Goal: Browse casually: Explore the website without a specific task or goal

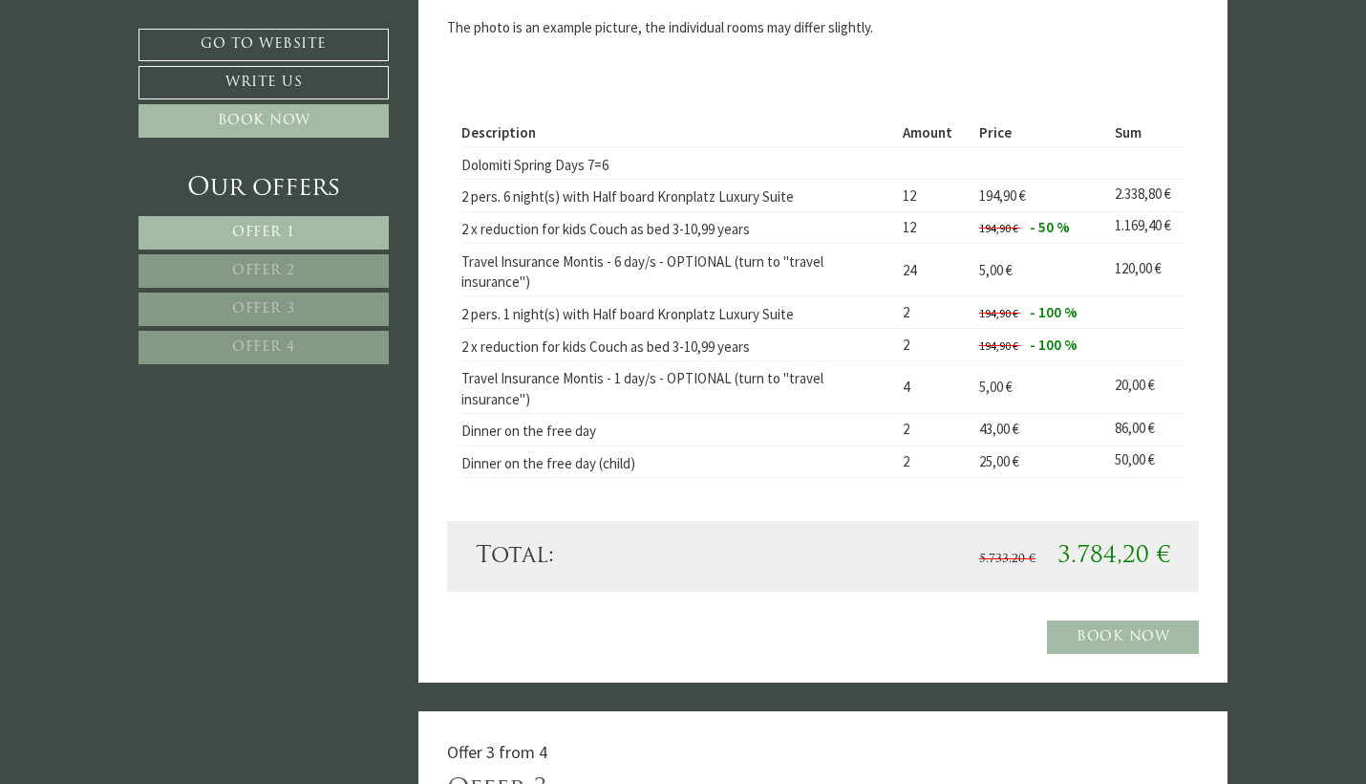
scroll to position [3414, 0]
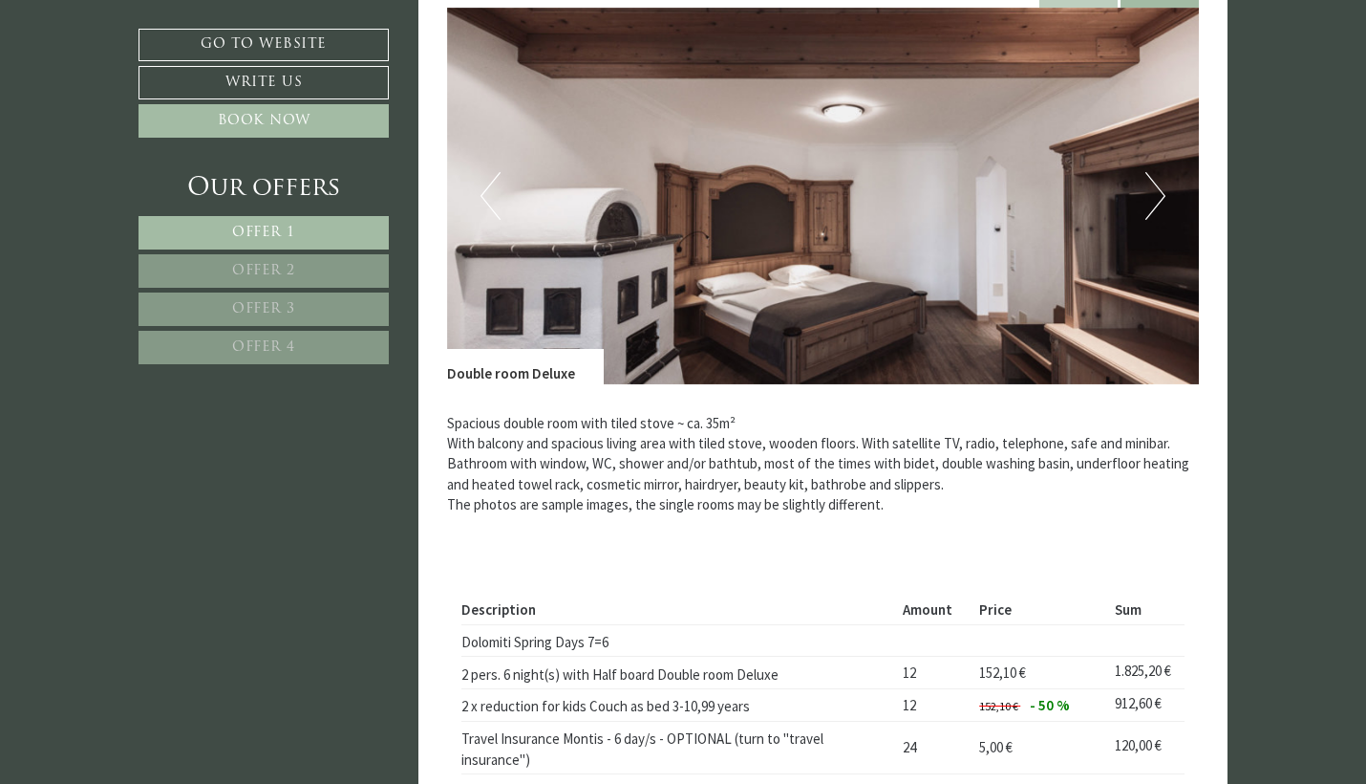
scroll to position [4208, 0]
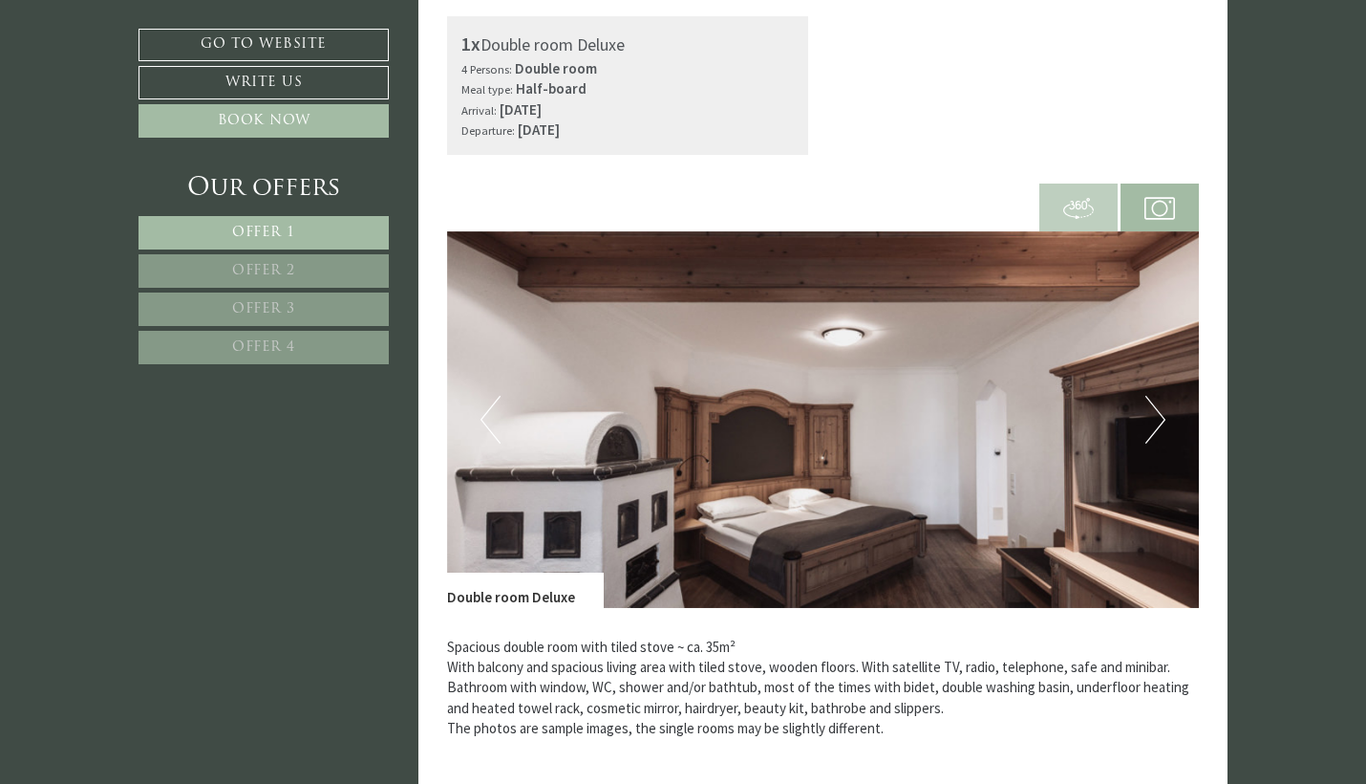
click at [1149, 396] on button "Next" at bounding box center [1156, 420] width 20 height 48
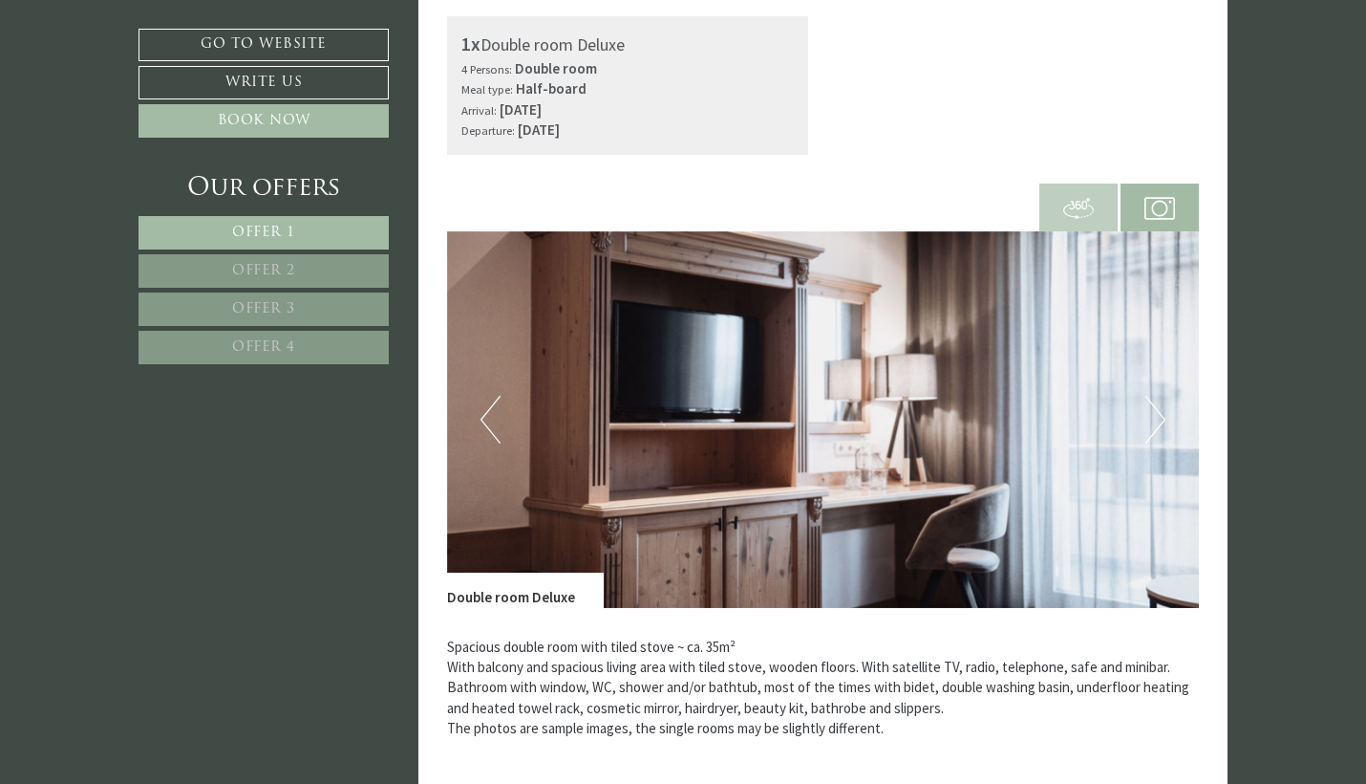
click at [1149, 396] on button "Next" at bounding box center [1156, 420] width 20 height 48
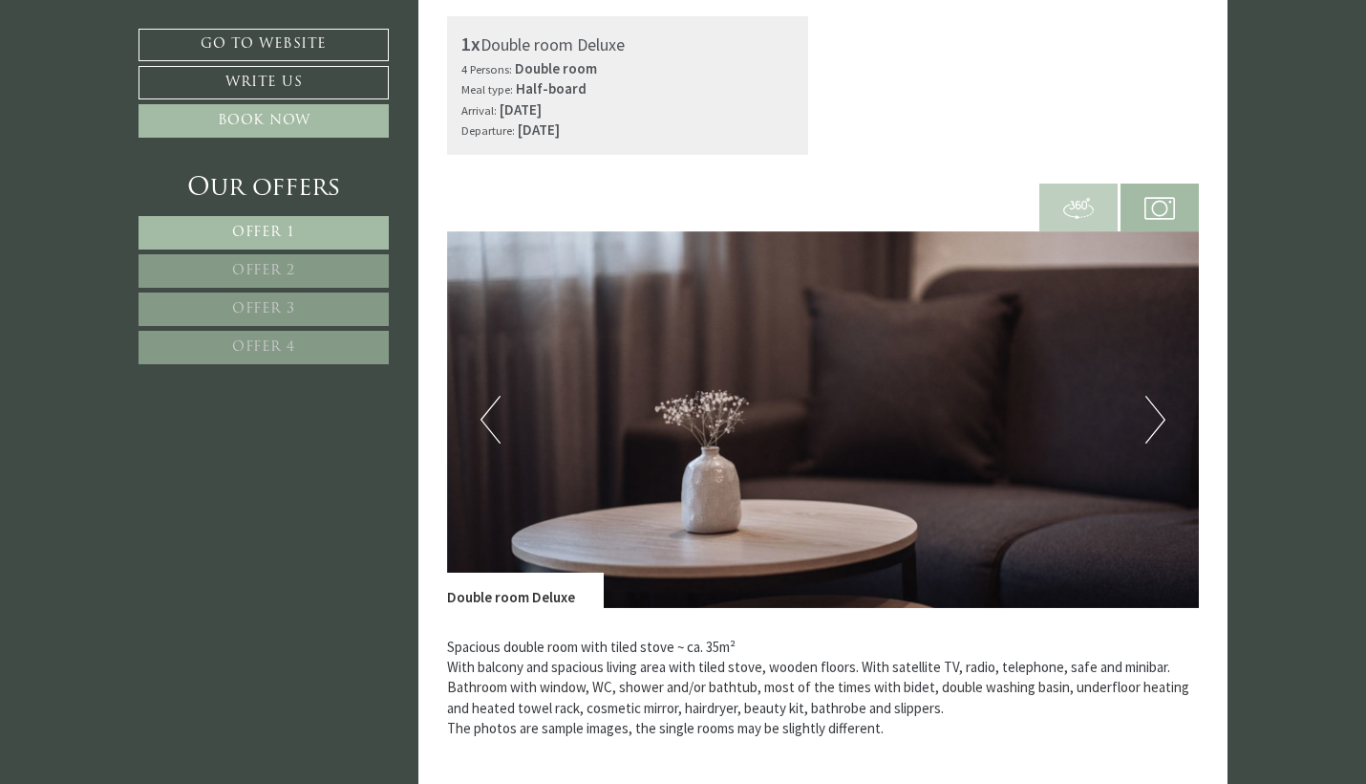
click at [1149, 396] on button "Next" at bounding box center [1156, 420] width 20 height 48
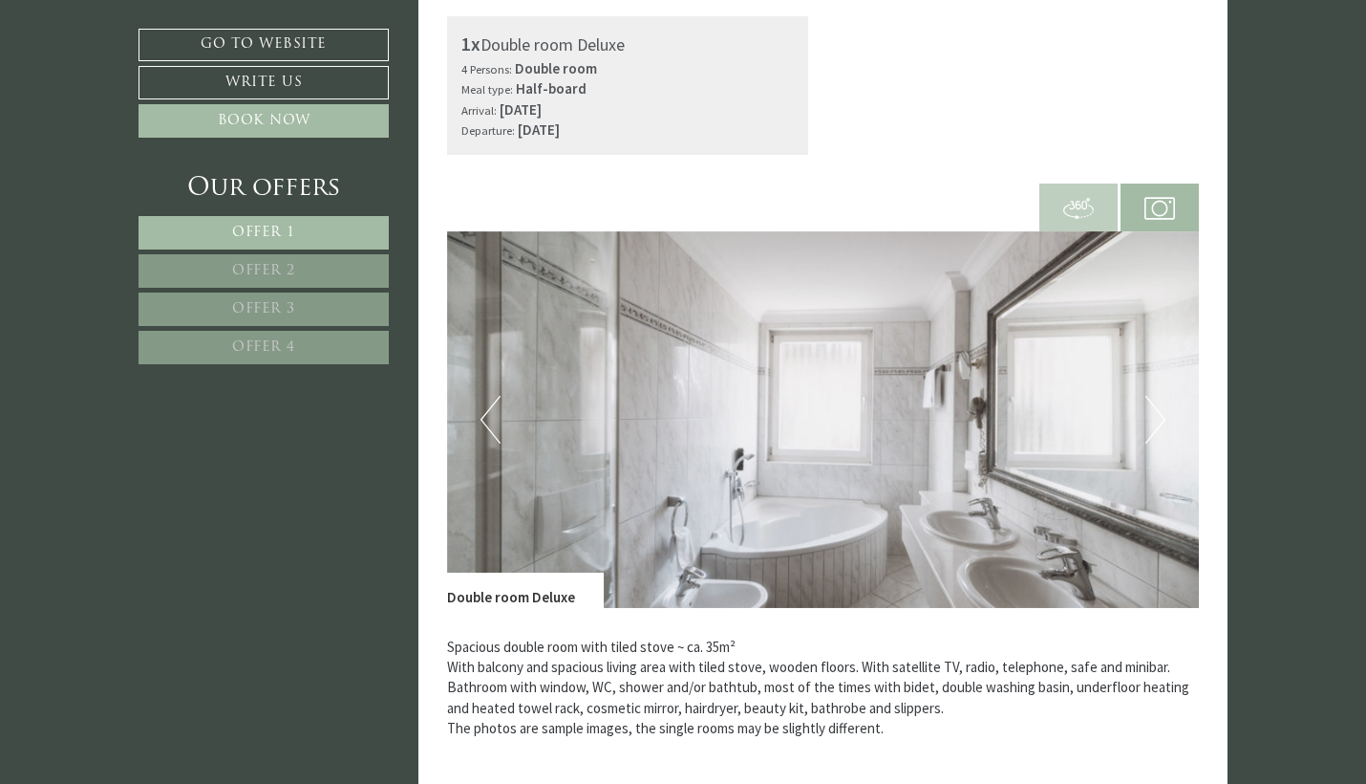
click at [1149, 396] on button "Next" at bounding box center [1156, 420] width 20 height 48
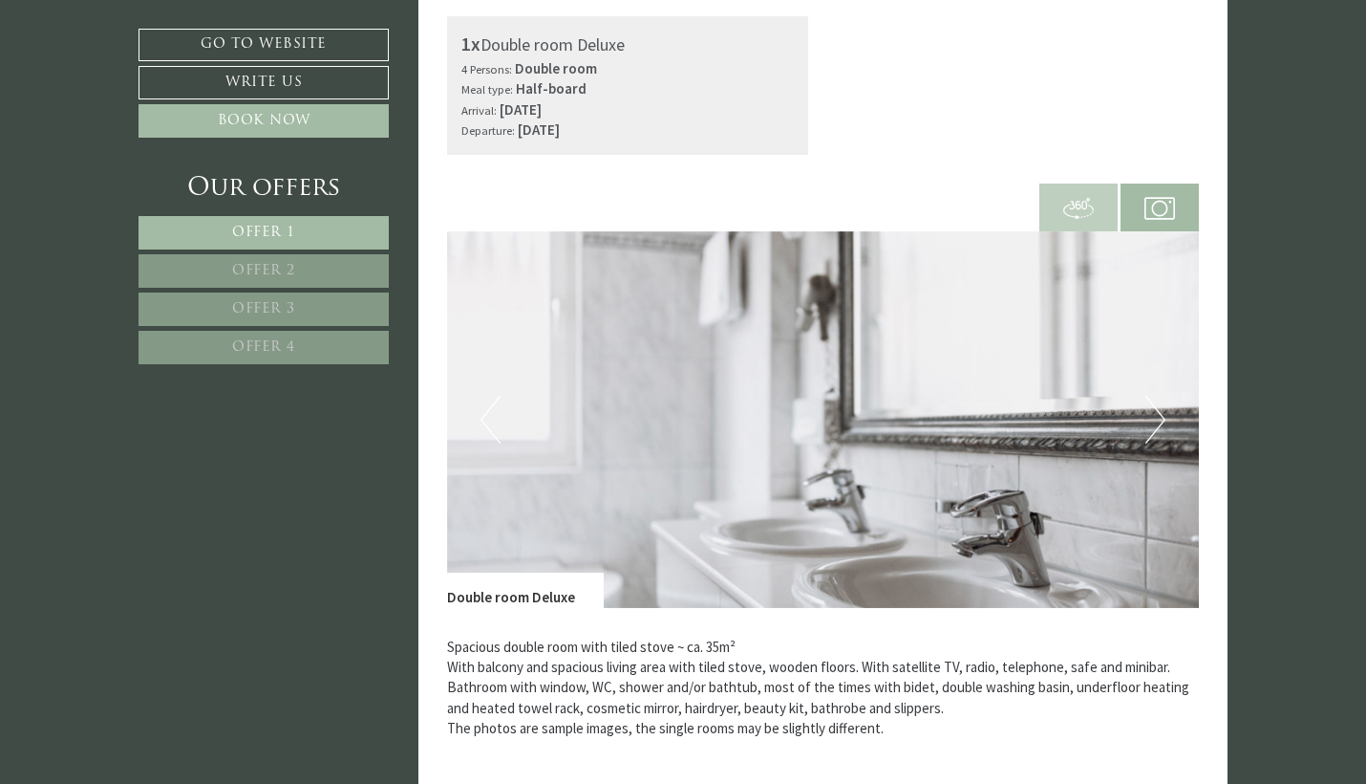
click at [1149, 396] on button "Next" at bounding box center [1156, 420] width 20 height 48
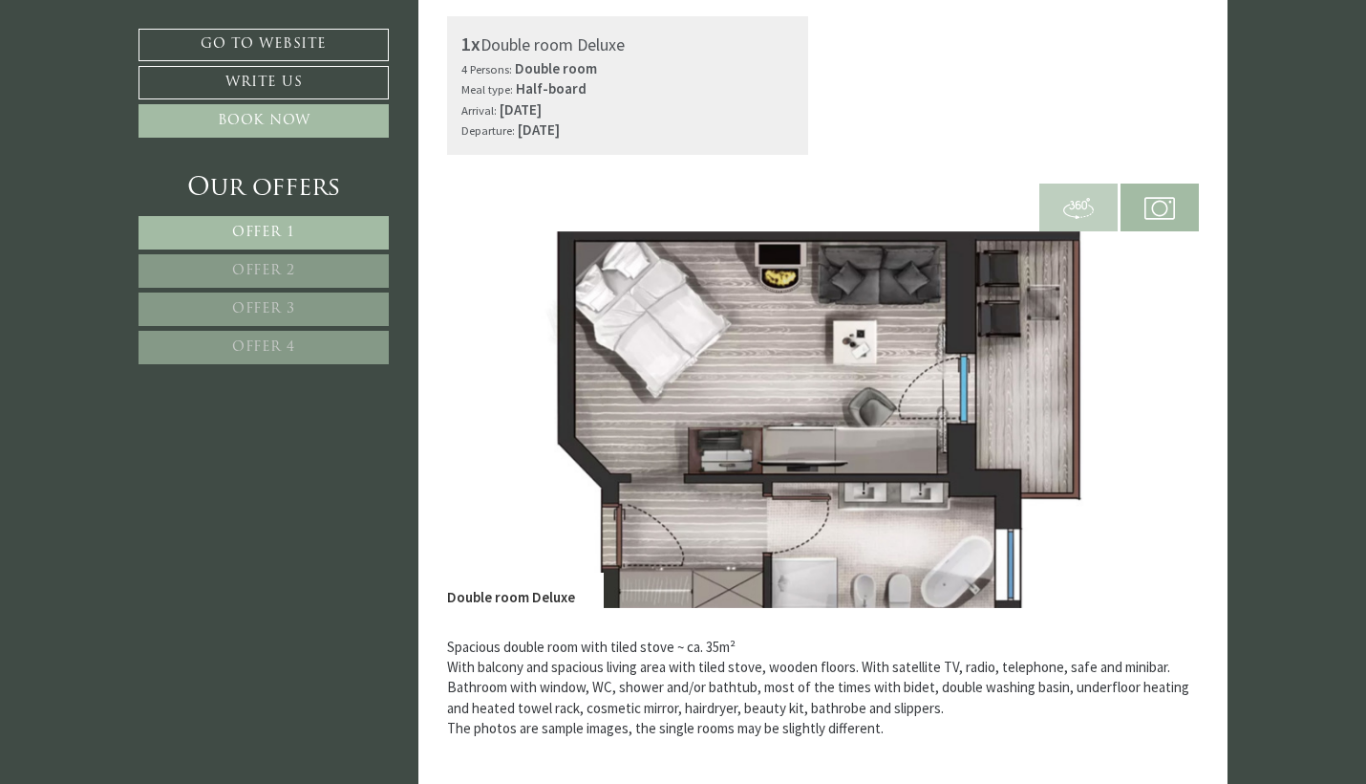
click at [1149, 396] on button "Next" at bounding box center [1156, 420] width 20 height 48
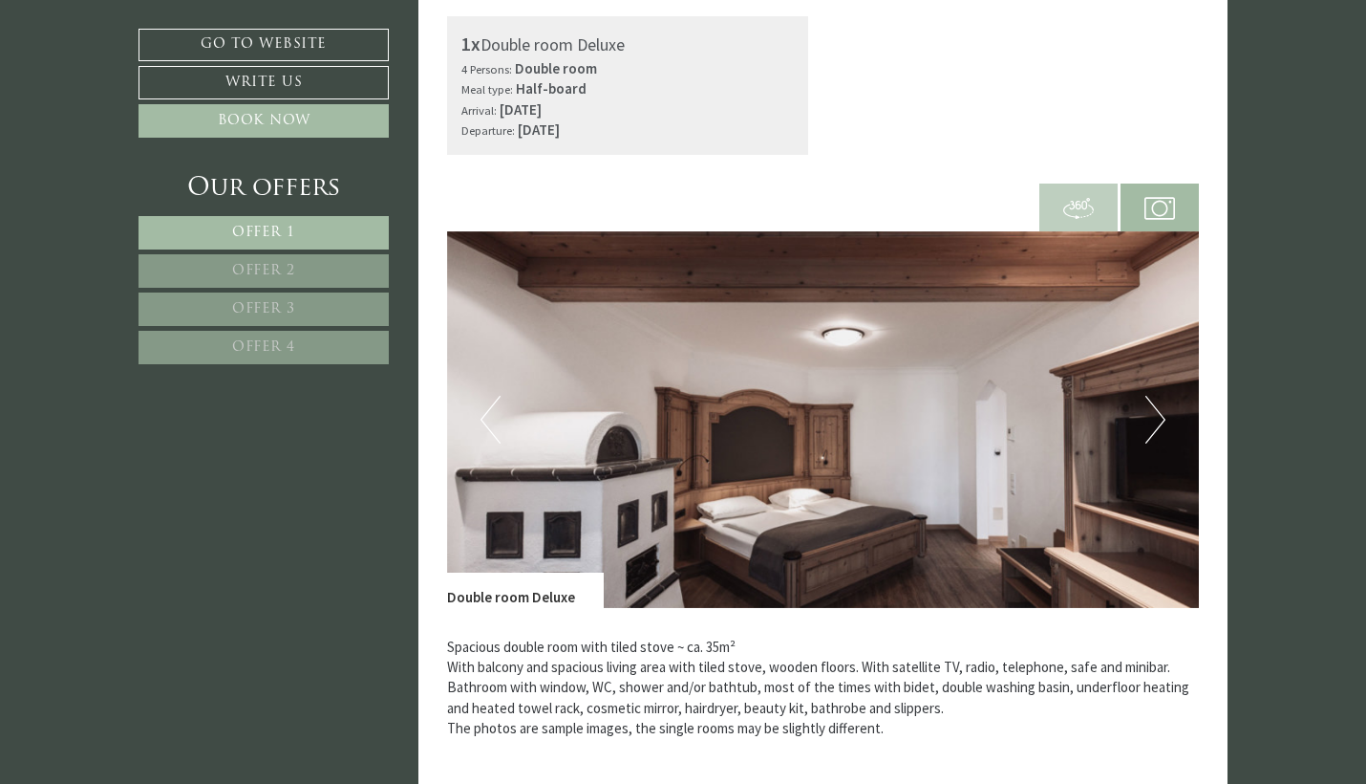
click at [1149, 396] on button "Next" at bounding box center [1156, 420] width 20 height 48
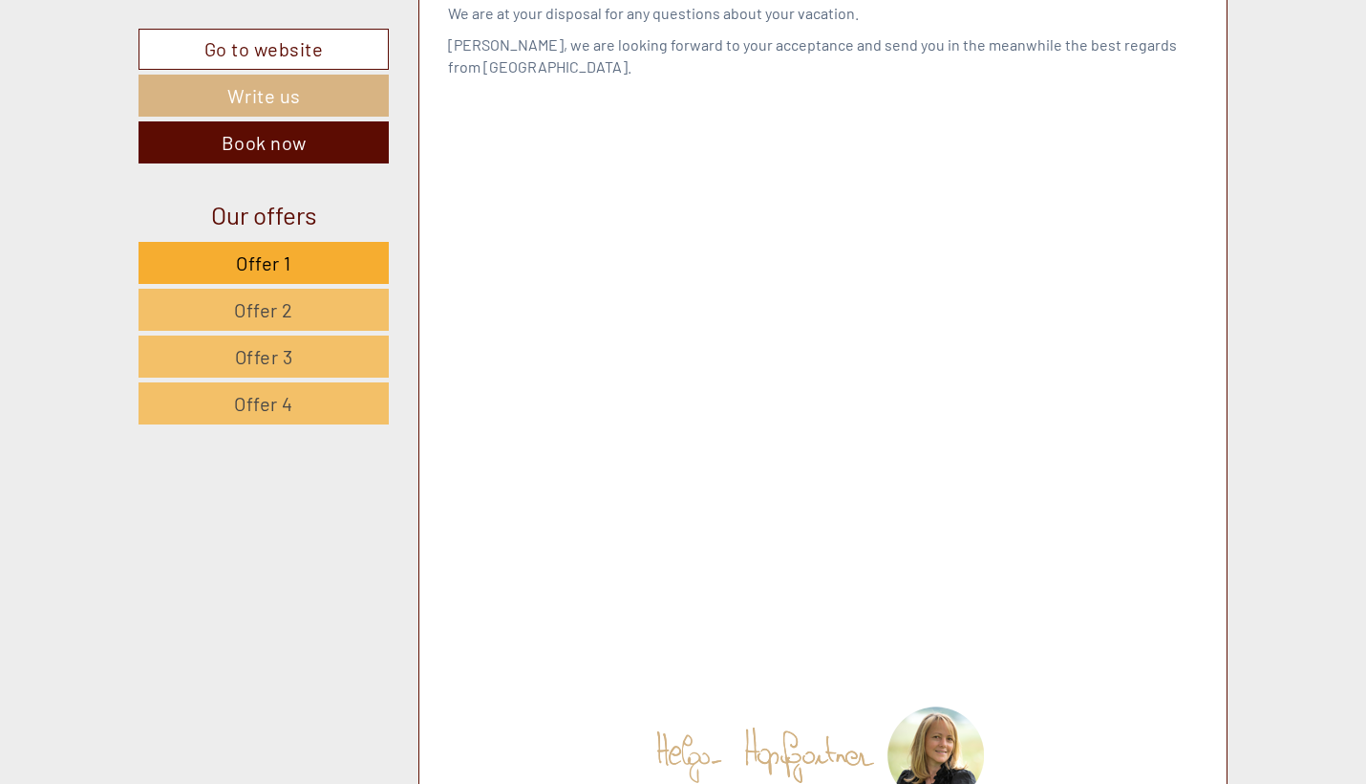
scroll to position [10174, 0]
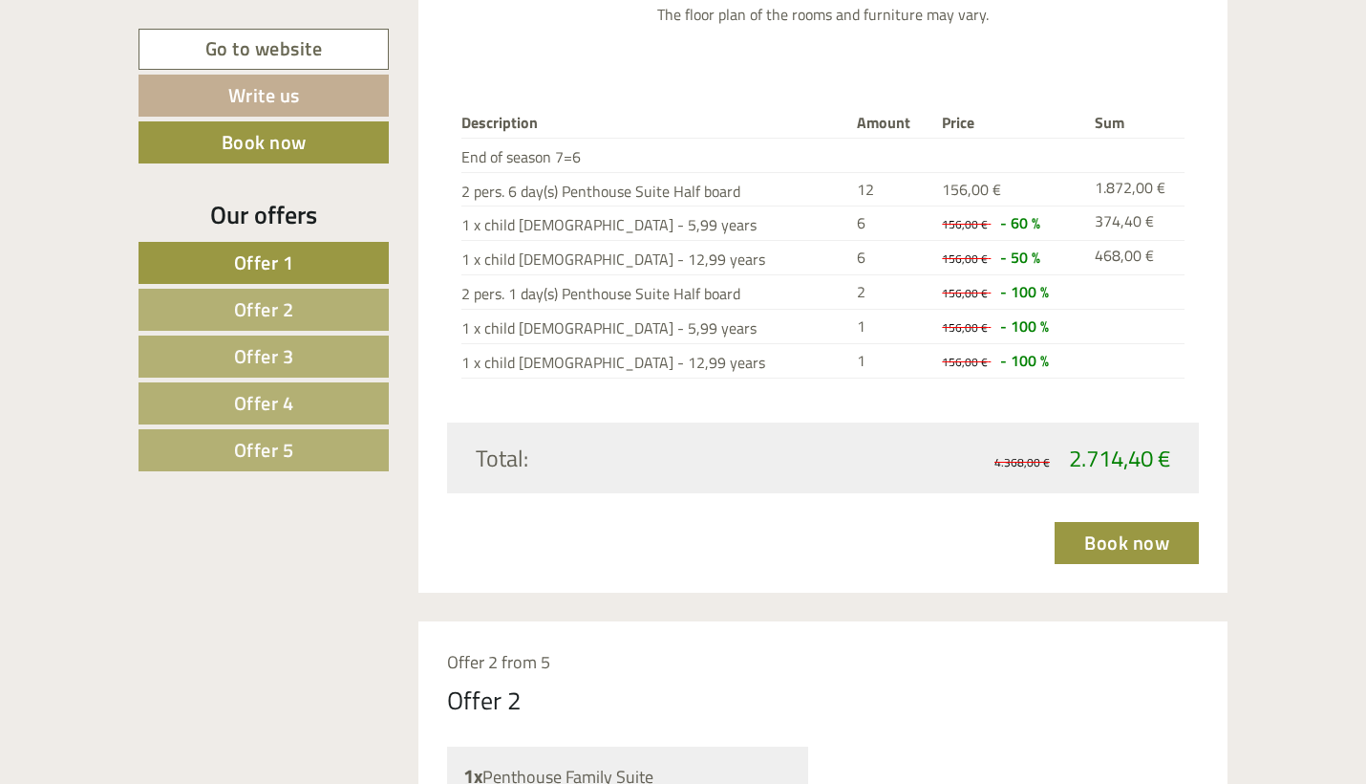
scroll to position [2671, 0]
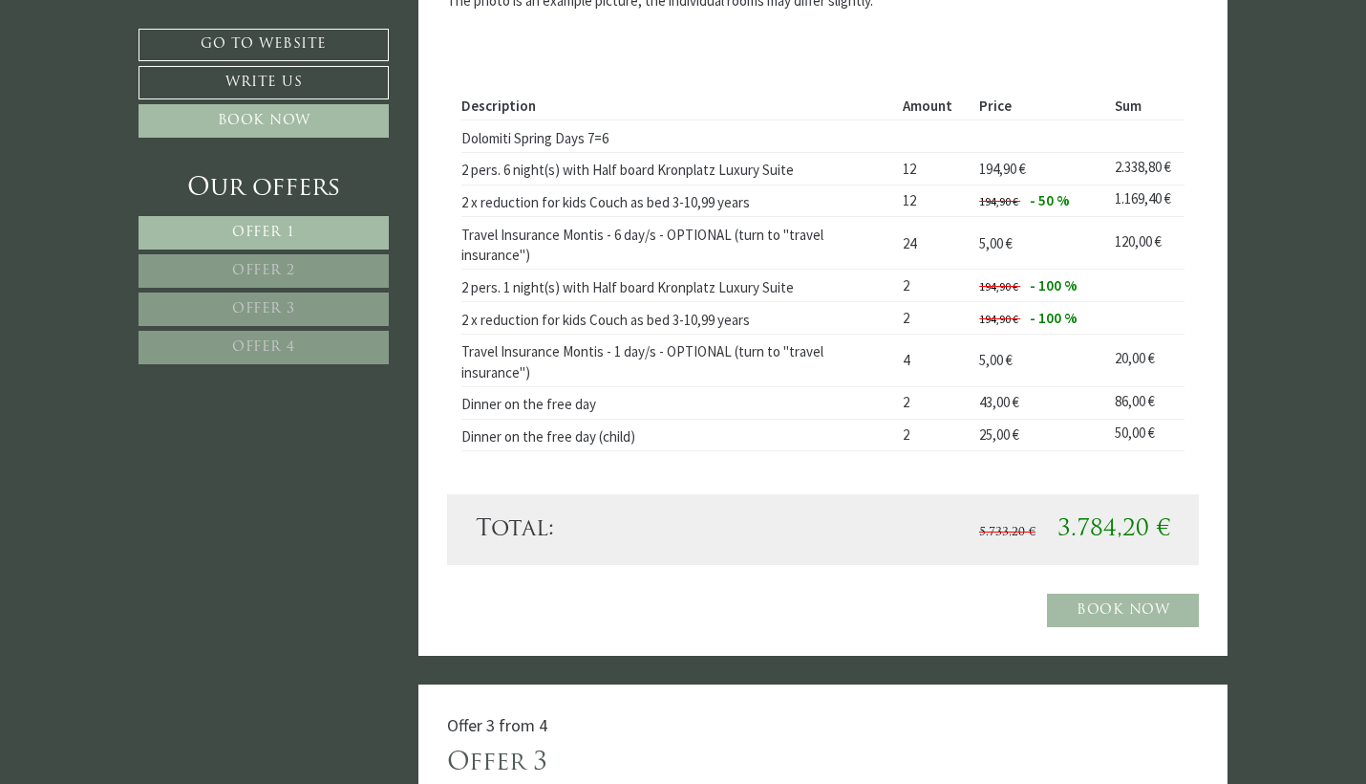
scroll to position [4867, 0]
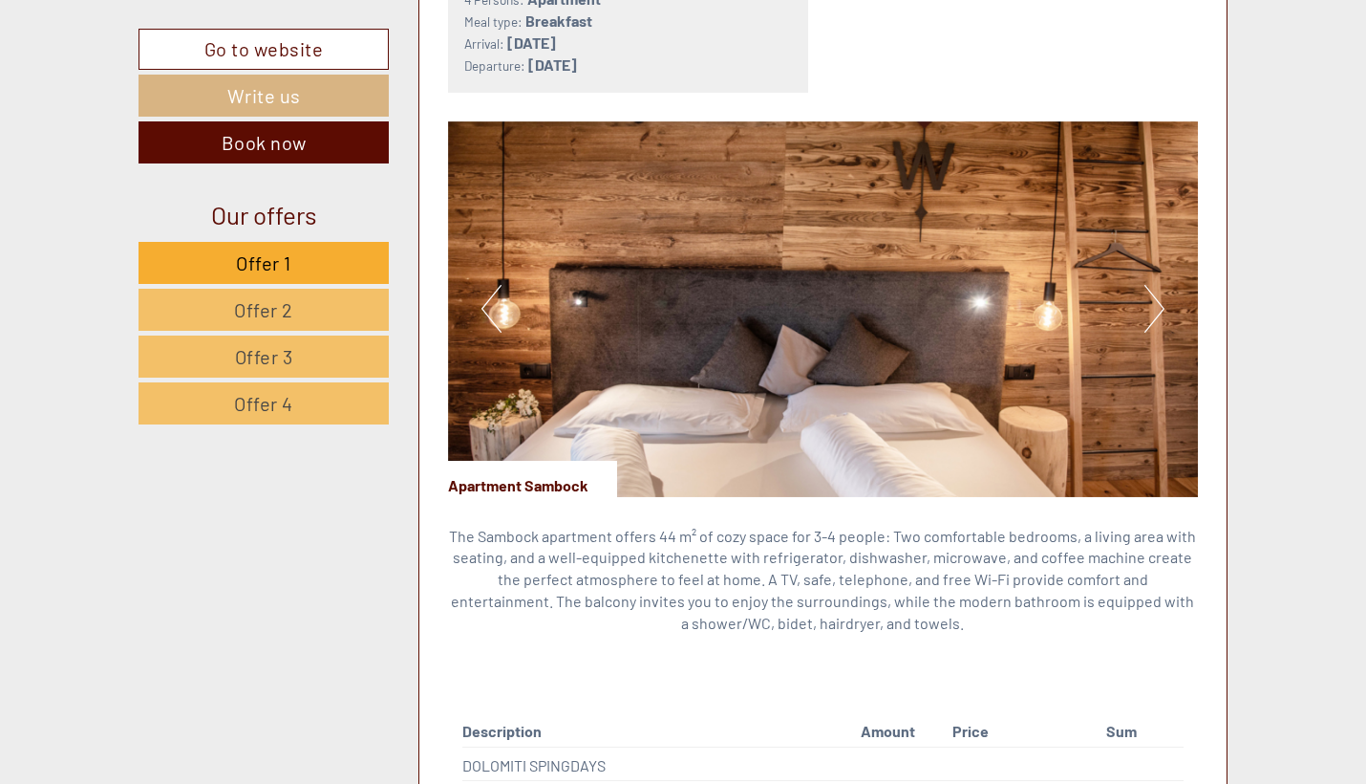
scroll to position [2876, 0]
